Goal: Find specific page/section: Find specific page/section

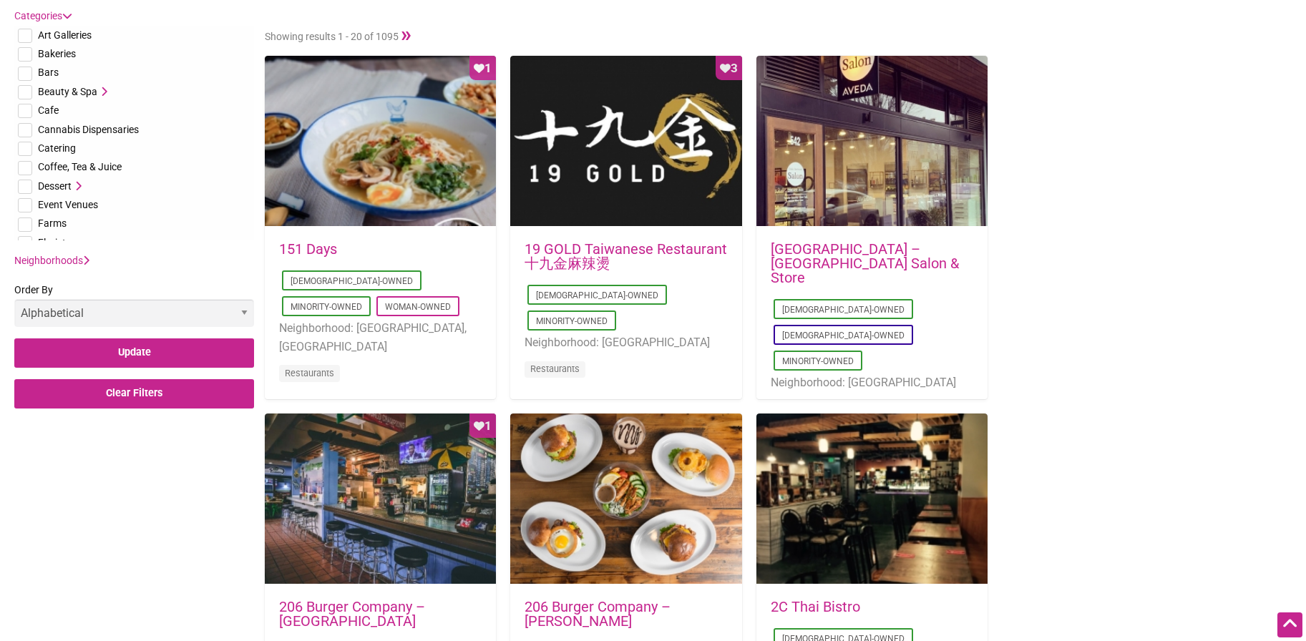
scroll to position [596, 0]
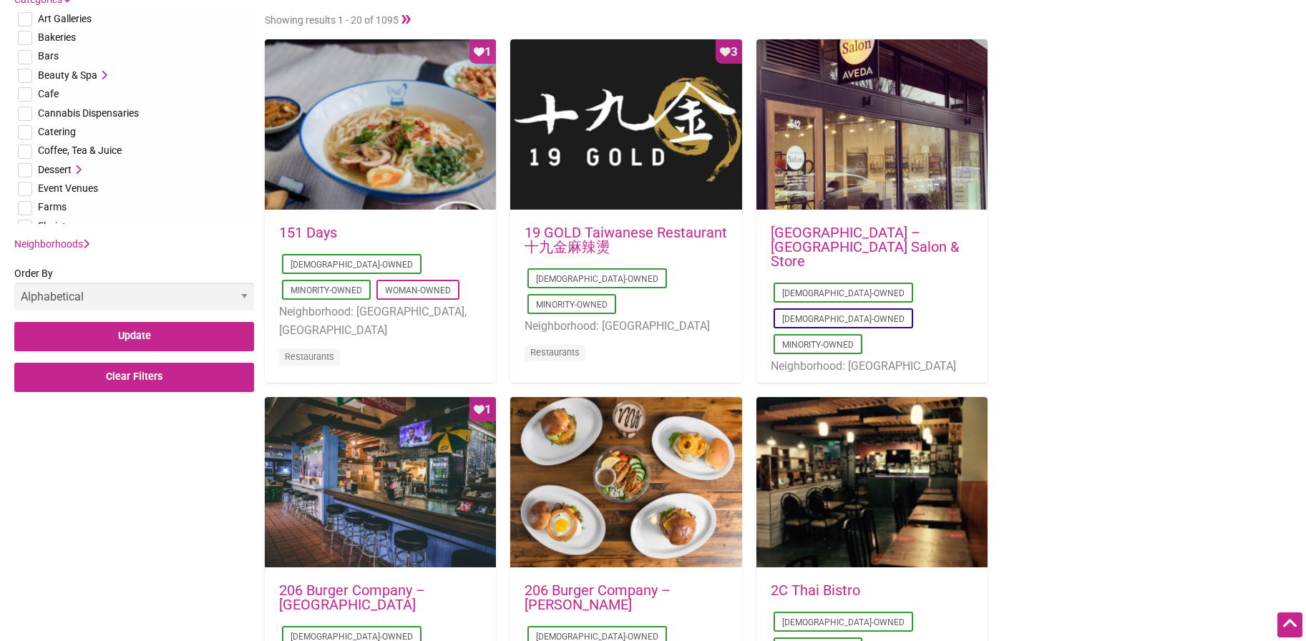
click at [23, 89] on input "checkbox" at bounding box center [25, 94] width 14 height 14
checkbox input "true"
click at [24, 152] on input "checkbox" at bounding box center [25, 152] width 14 height 14
checkbox input "true"
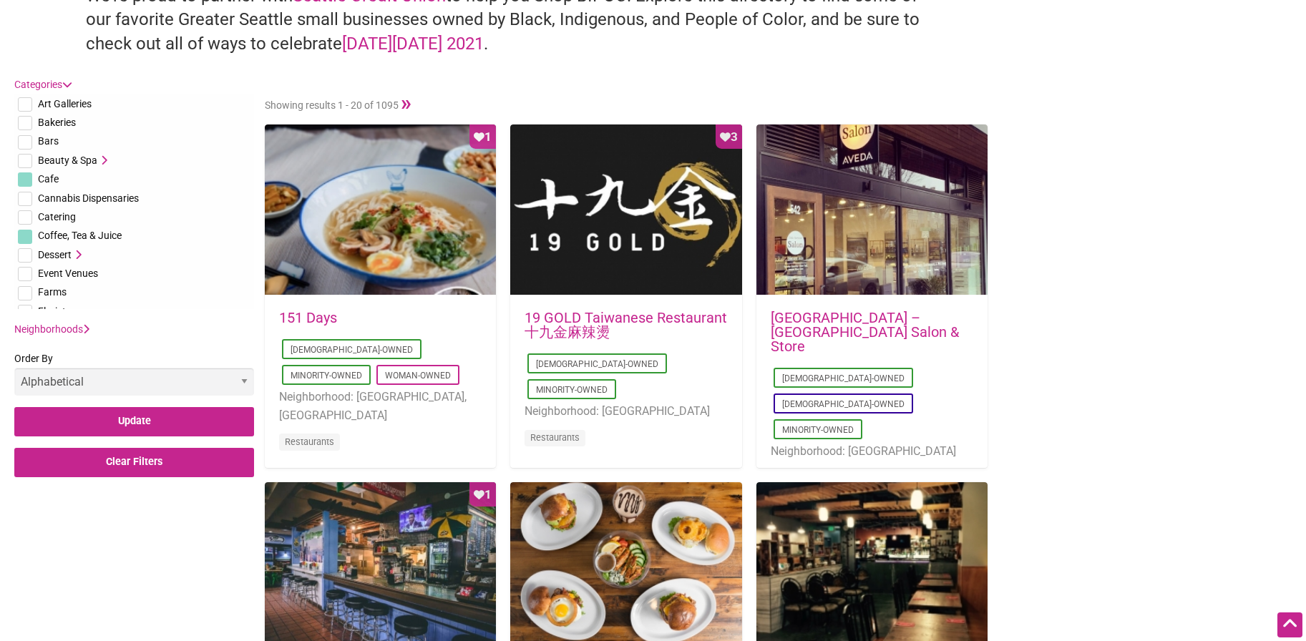
scroll to position [477, 0]
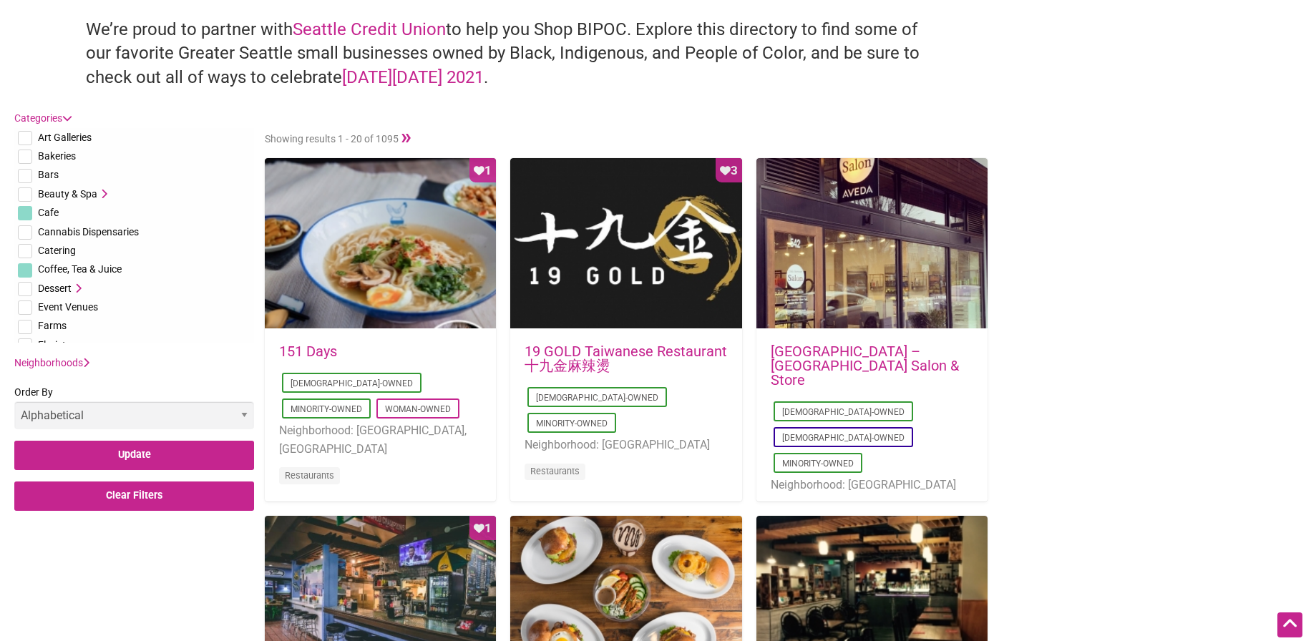
click at [27, 170] on input "checkbox" at bounding box center [25, 176] width 14 height 14
checkbox input "true"
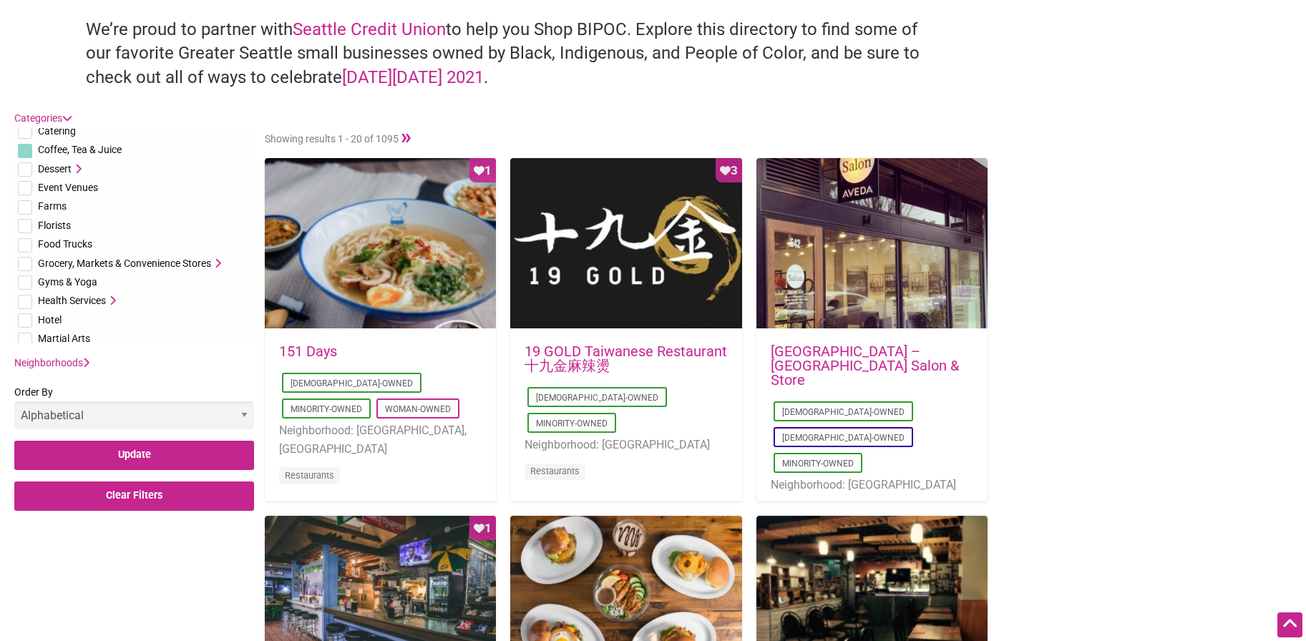
click at [25, 281] on input "checkbox" at bounding box center [25, 283] width 14 height 14
checkbox input "true"
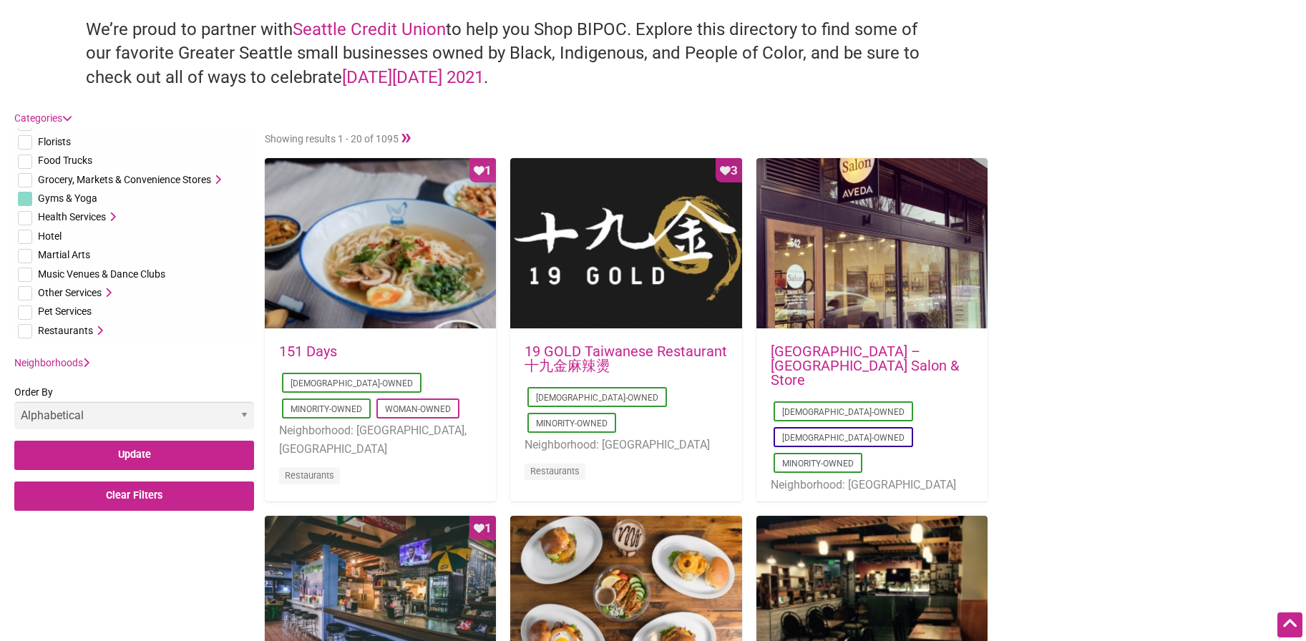
scroll to position [238, 0]
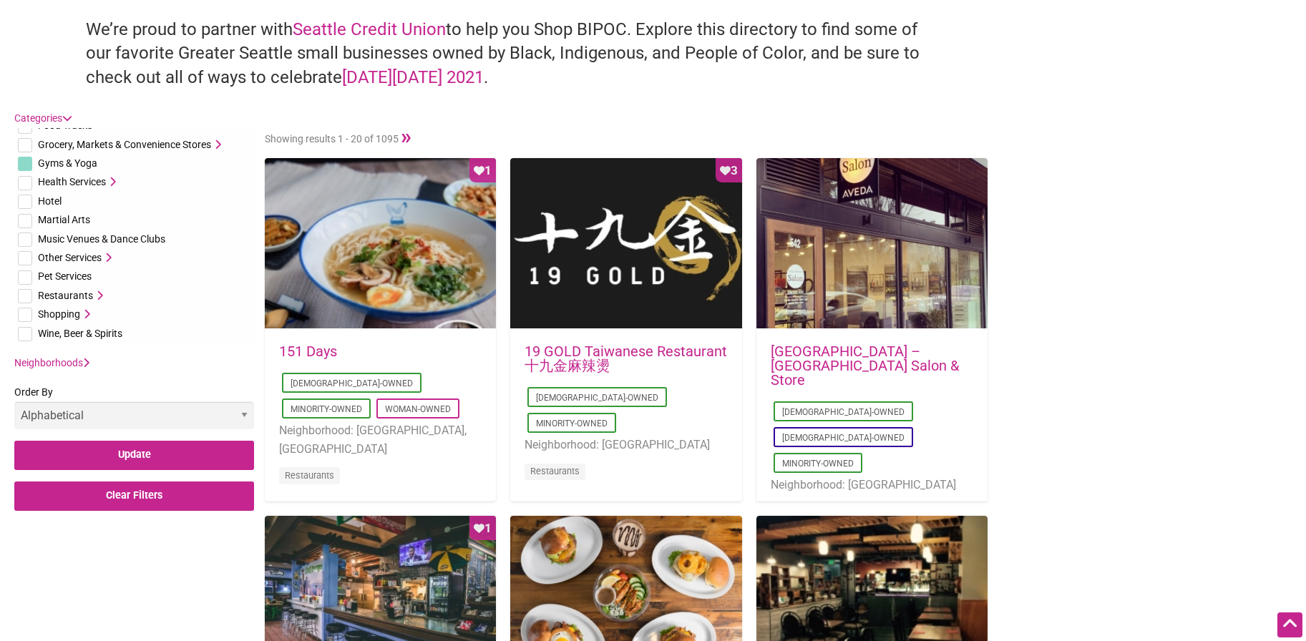
click at [20, 276] on input "checkbox" at bounding box center [25, 278] width 14 height 14
checkbox input "true"
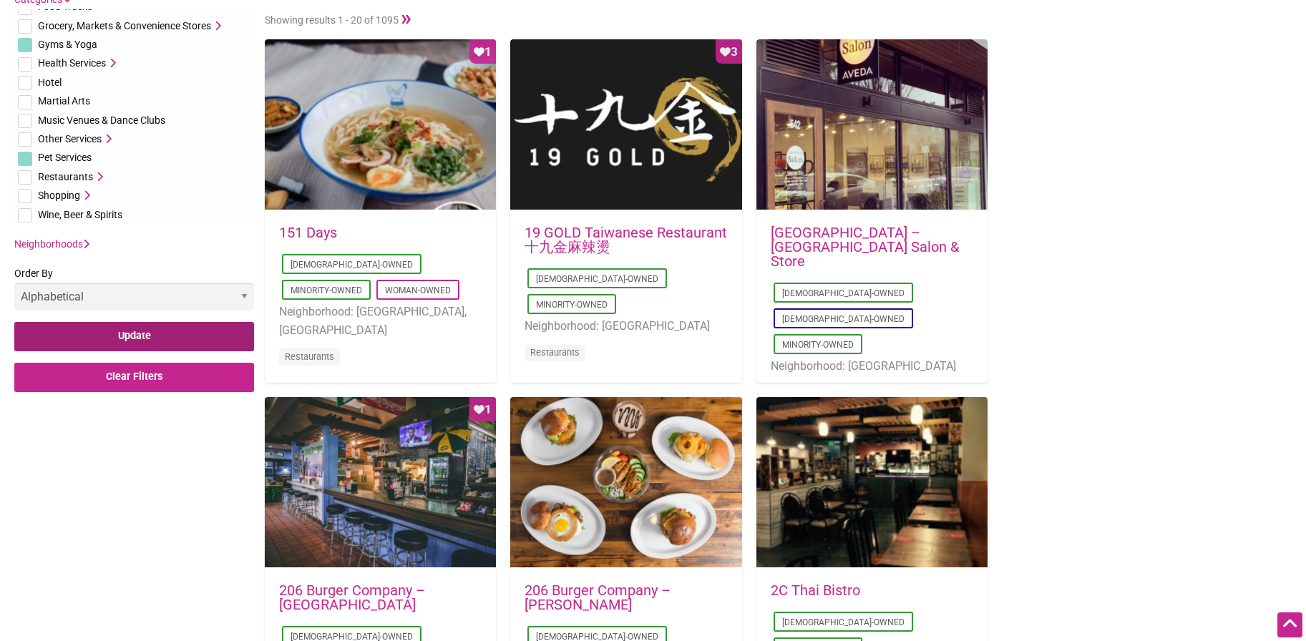
click at [79, 325] on input "Update" at bounding box center [134, 336] width 240 height 29
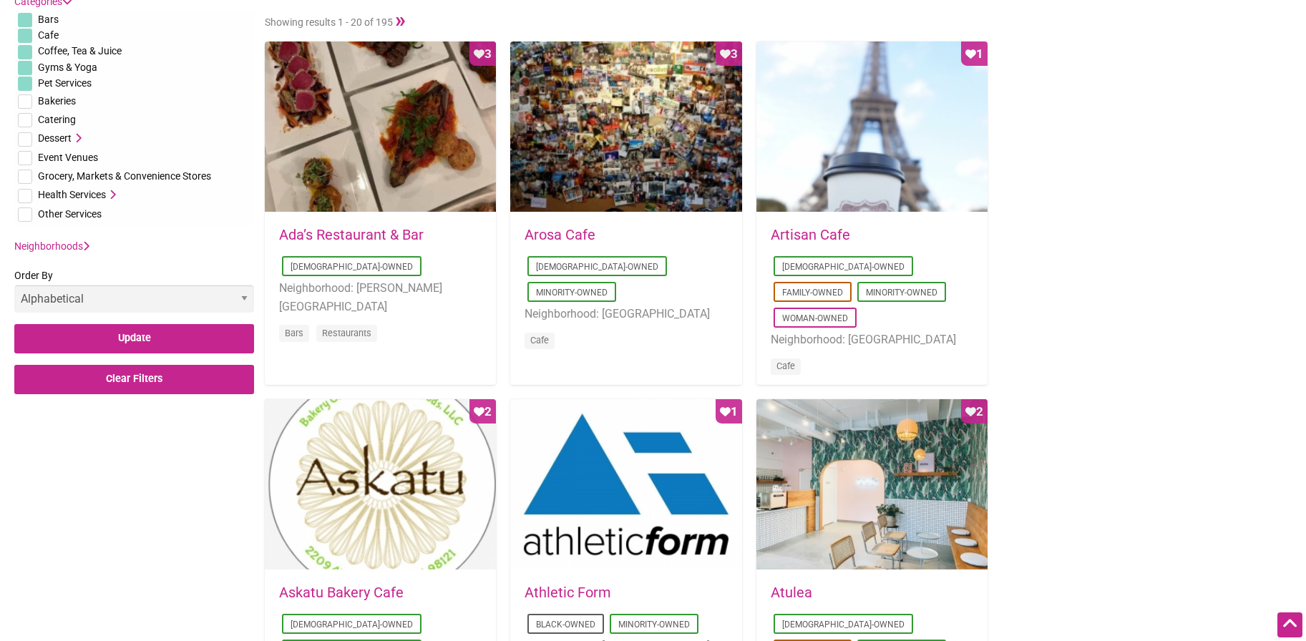
scroll to position [596, 0]
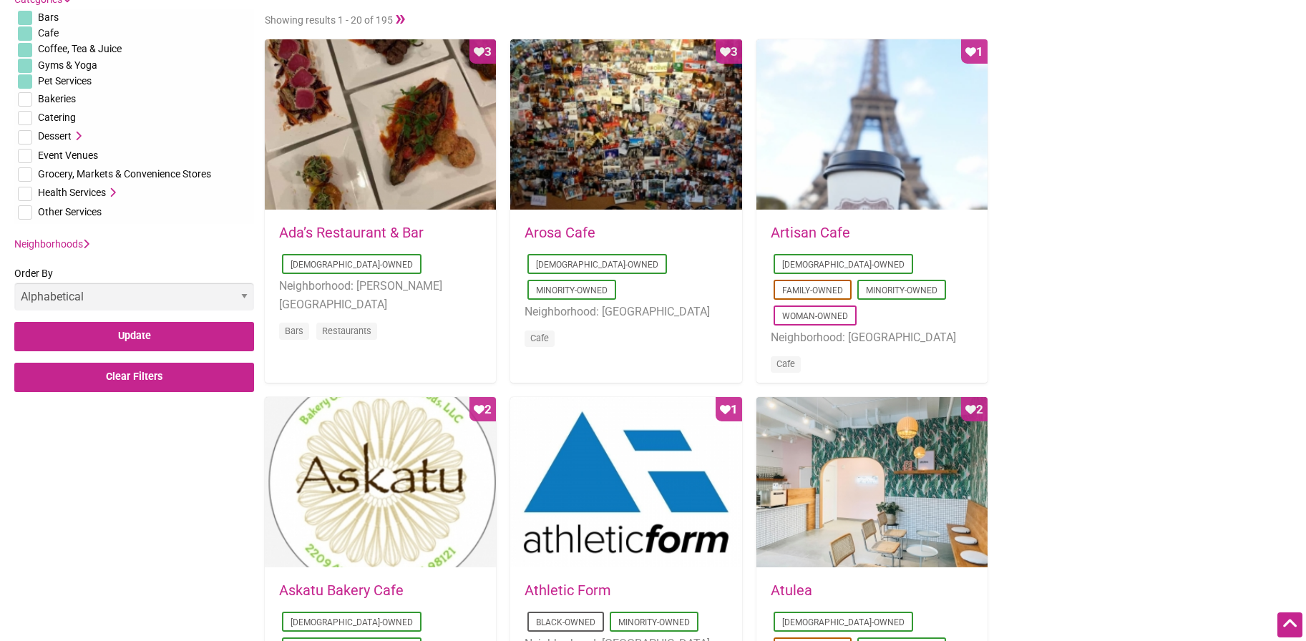
click at [81, 247] on link "Neighborhoods" at bounding box center [51, 243] width 75 height 11
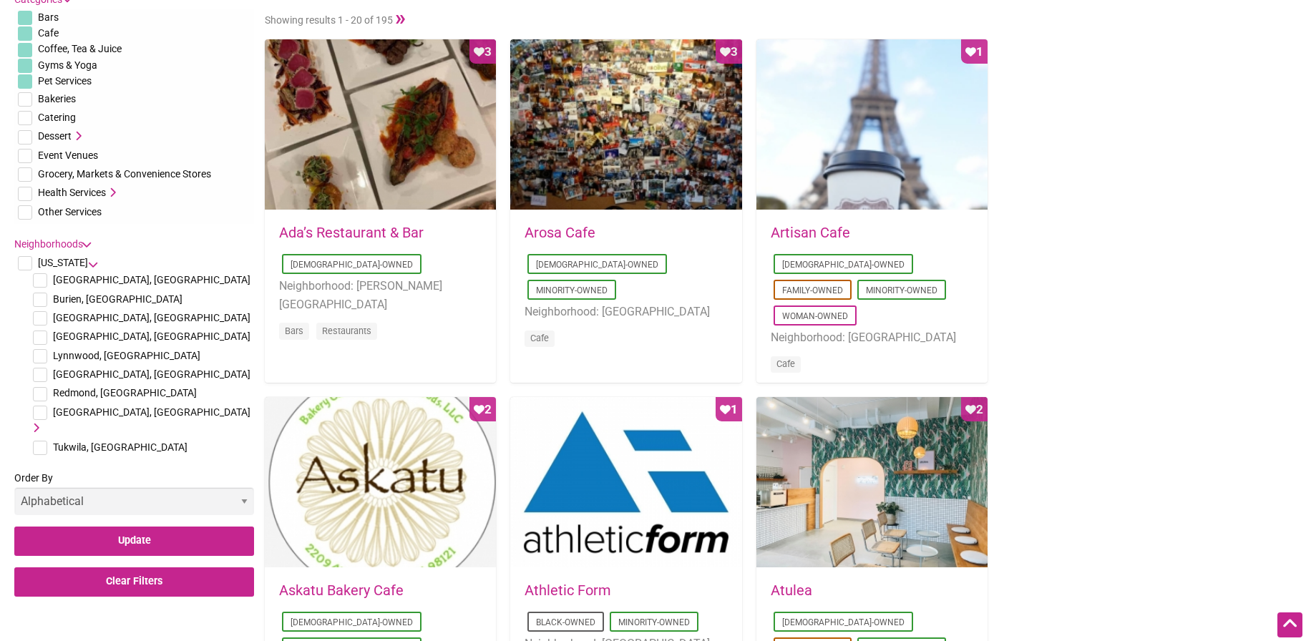
click at [39, 423] on icon at bounding box center [34, 428] width 10 height 10
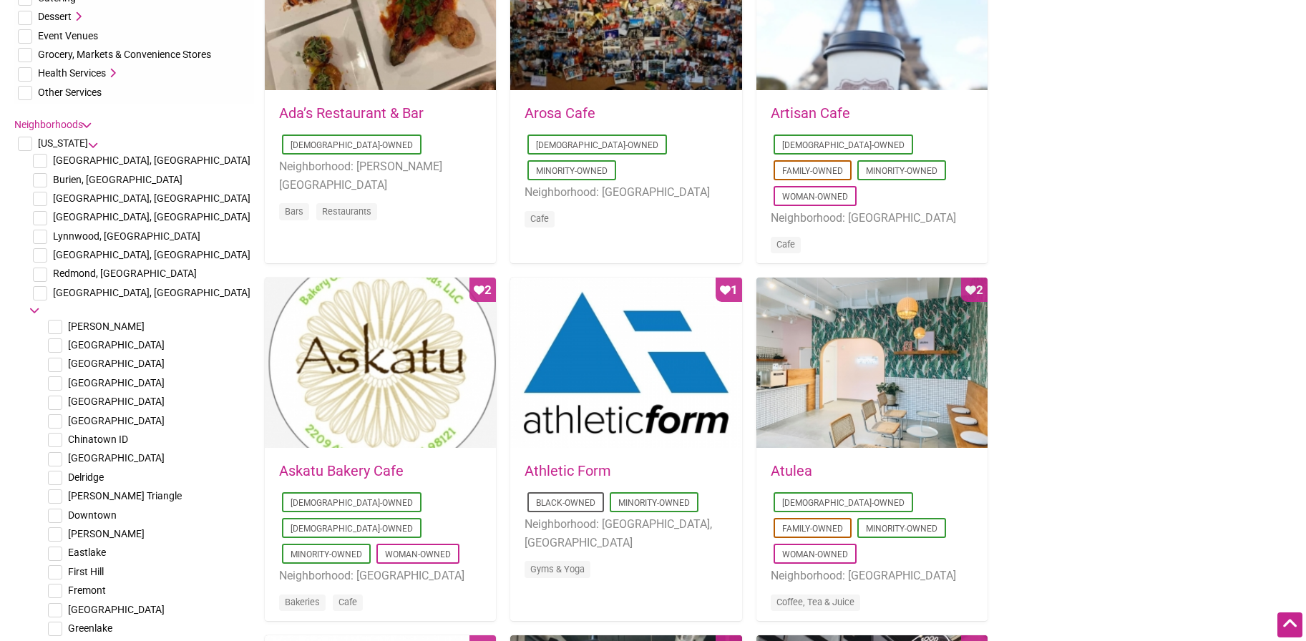
scroll to position [835, 0]
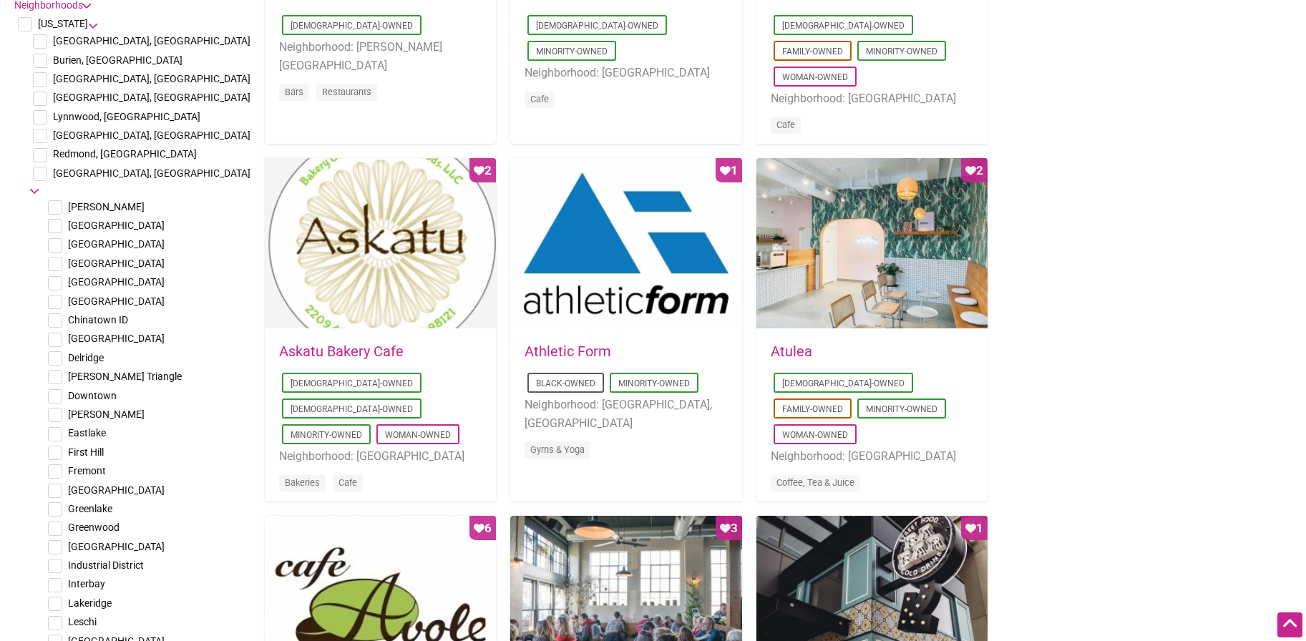
click at [54, 502] on input "checkbox" at bounding box center [55, 509] width 14 height 14
checkbox input "true"
click at [57, 522] on input "checkbox" at bounding box center [55, 529] width 14 height 14
checkbox input "true"
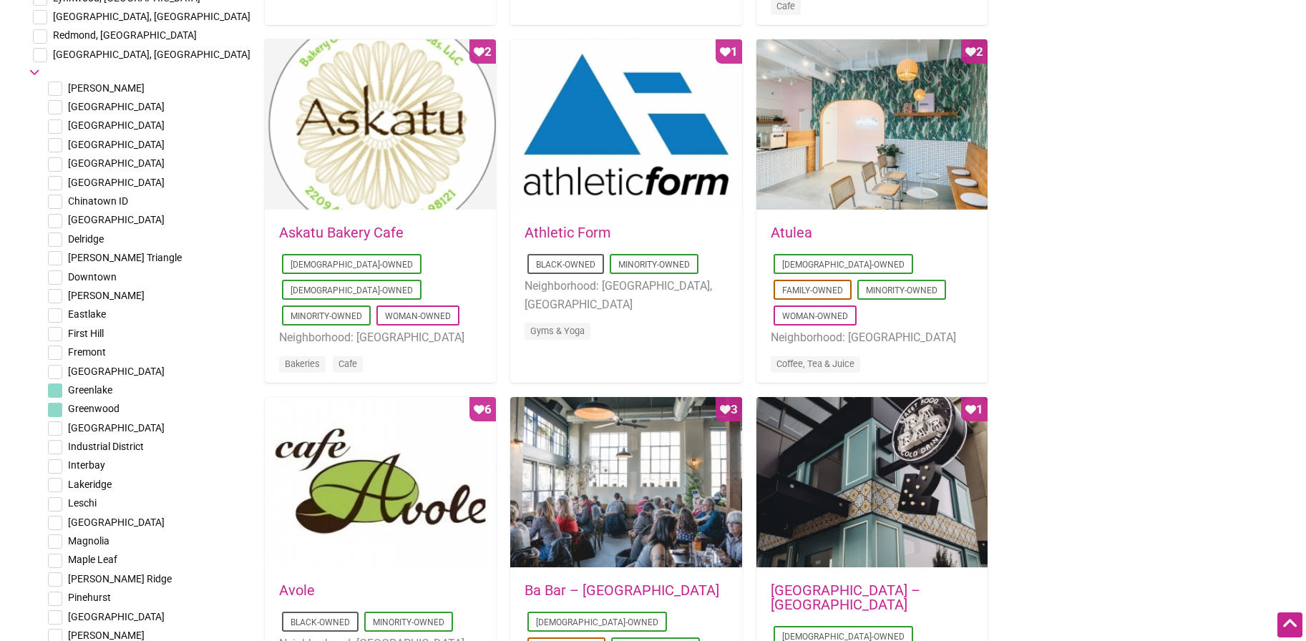
scroll to position [1074, 0]
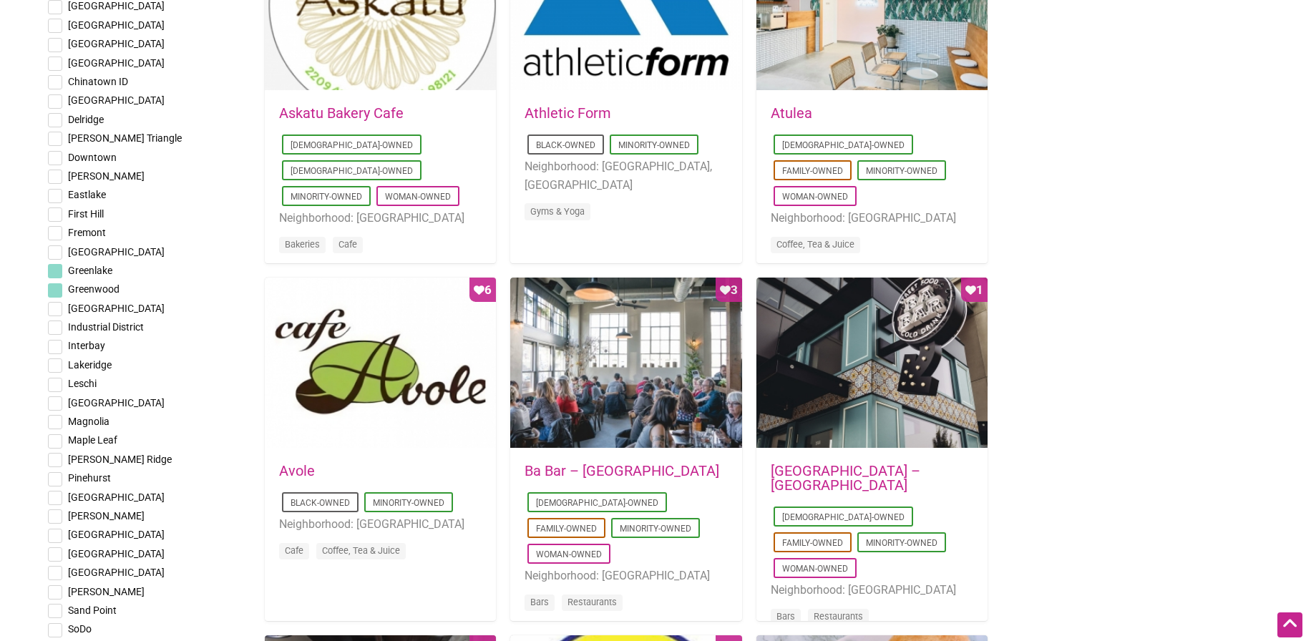
click at [52, 453] on input "checkbox" at bounding box center [55, 460] width 14 height 14
checkbox input "true"
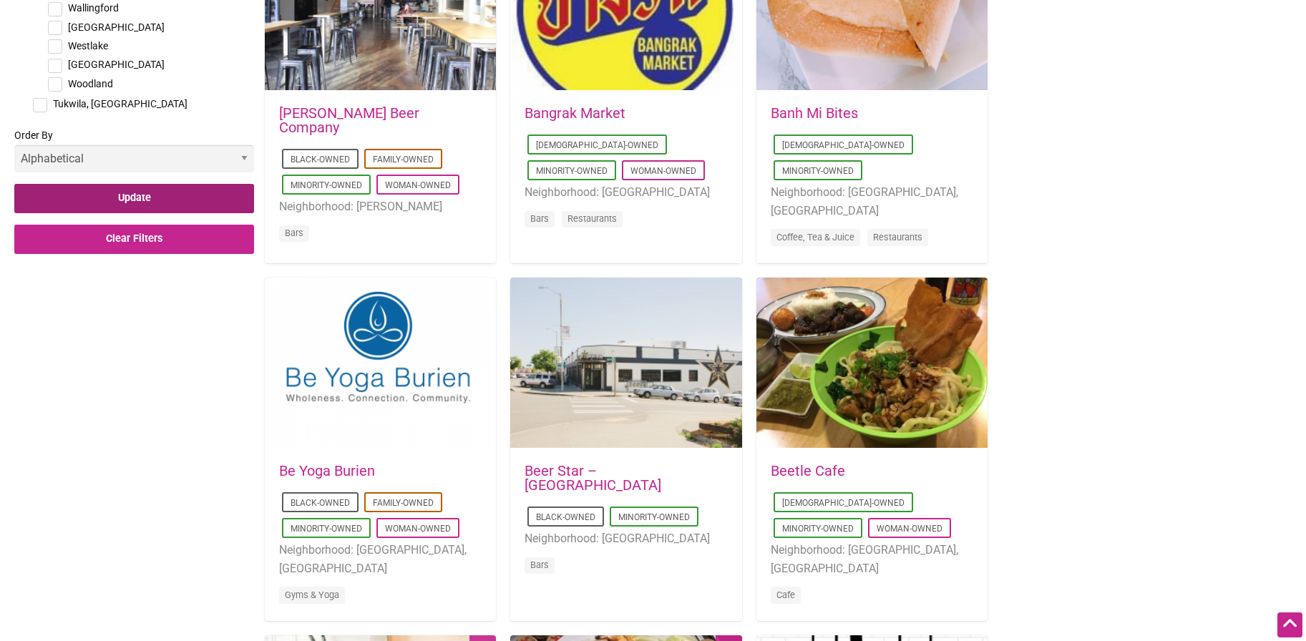
click at [155, 184] on input "Update" at bounding box center [134, 198] width 240 height 29
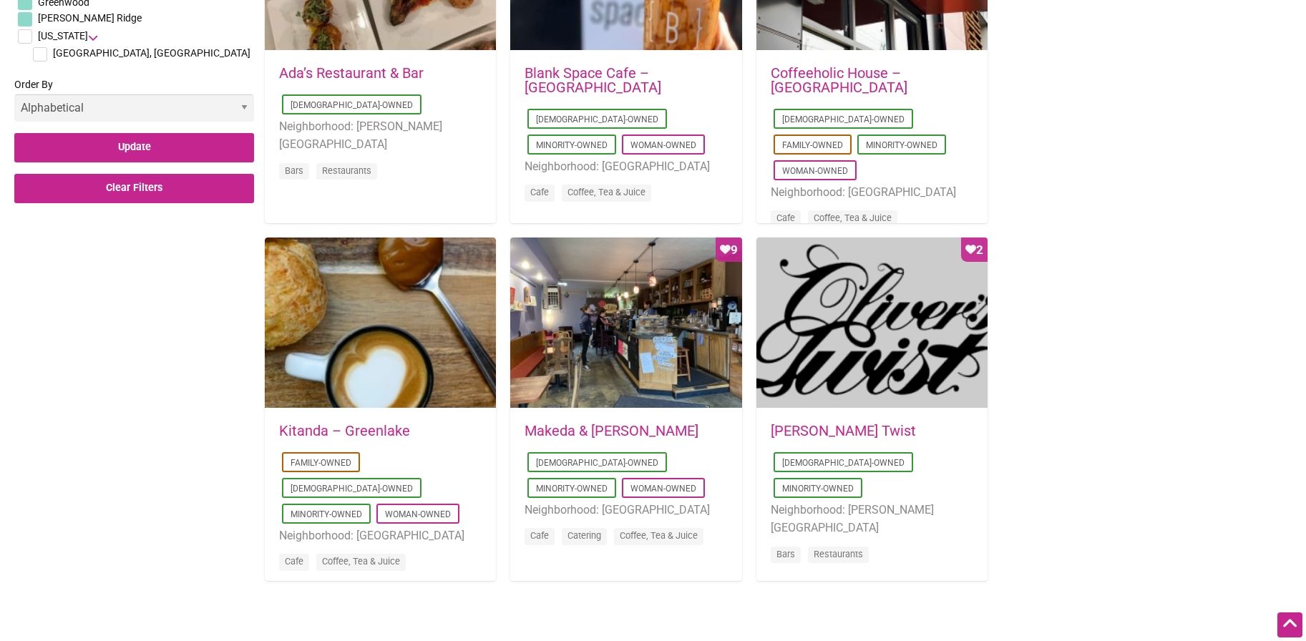
scroll to position [477, 0]
